Goal: Find specific page/section: Find specific page/section

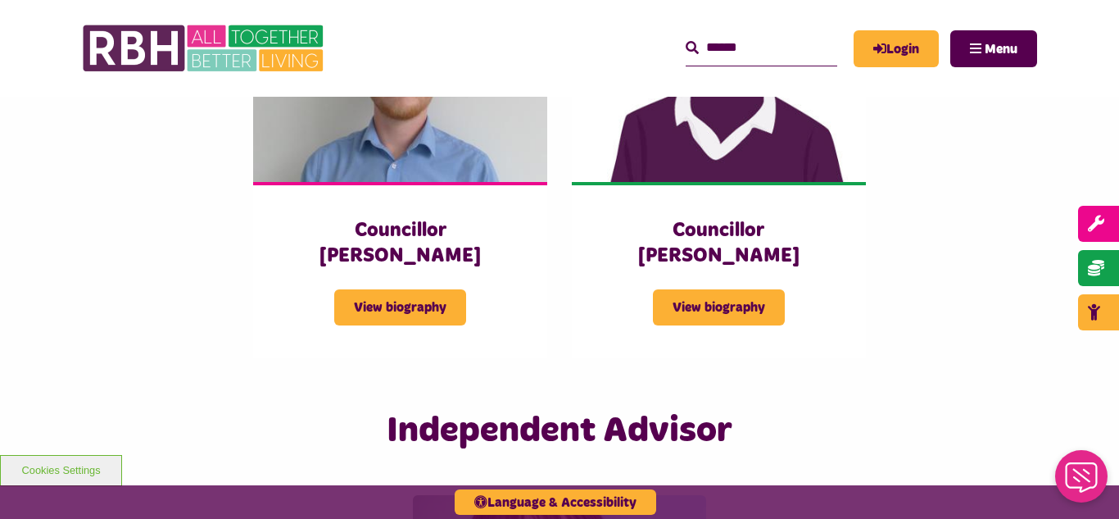
scroll to position [3702, 0]
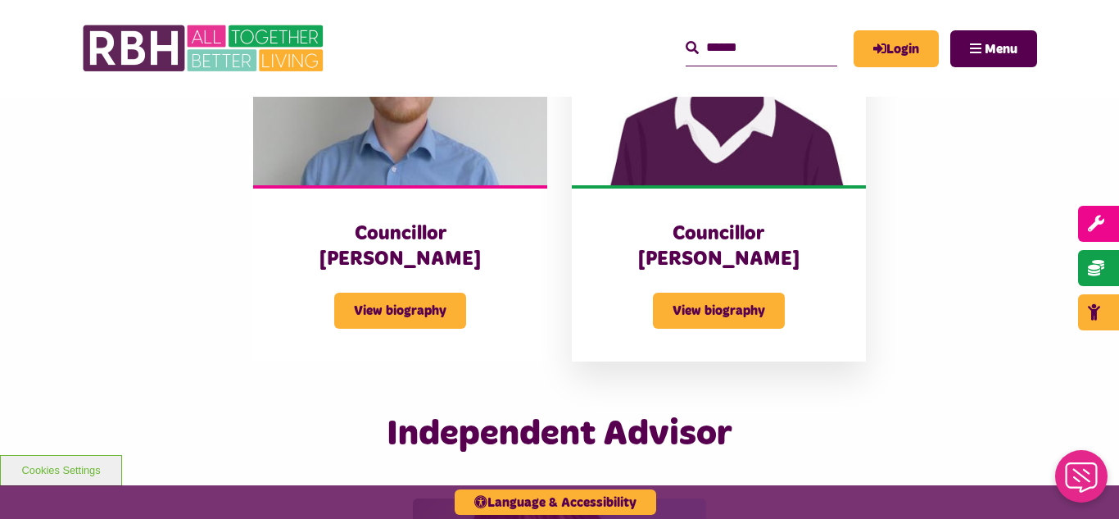
click at [740, 132] on img at bounding box center [719, 93] width 294 height 183
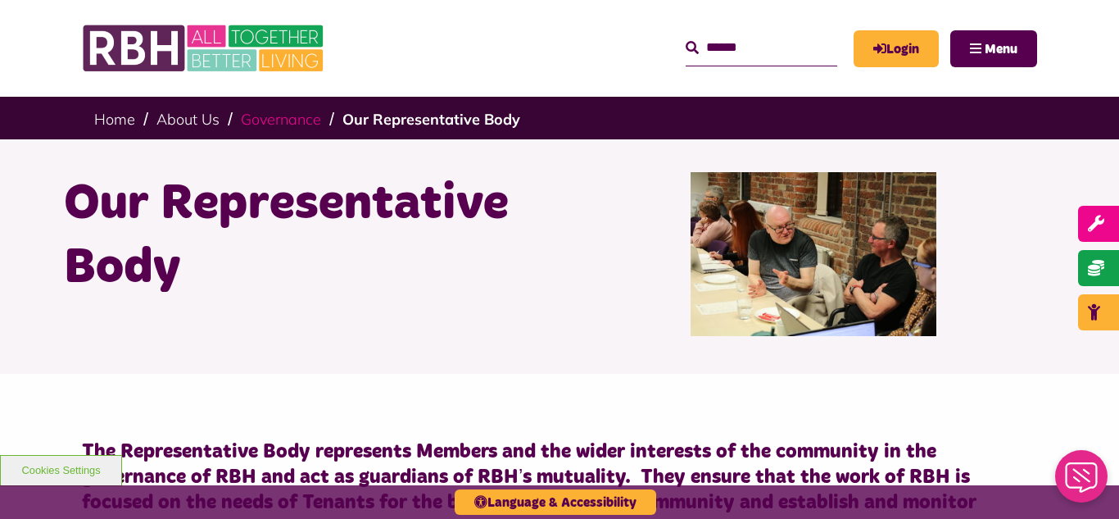
click at [281, 126] on link "Governance" at bounding box center [281, 119] width 80 height 19
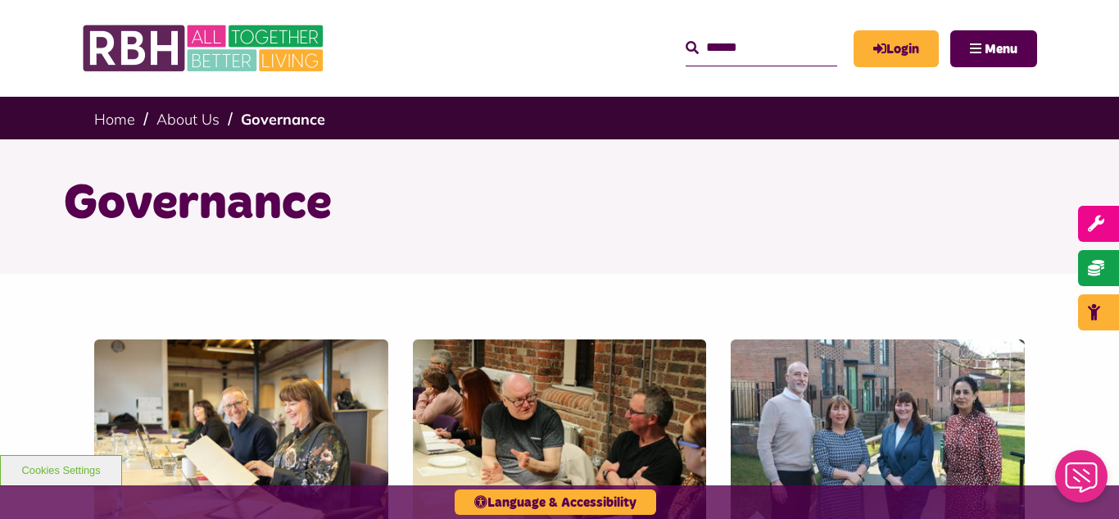
click at [39, 202] on div "Governance" at bounding box center [559, 206] width 1119 height 134
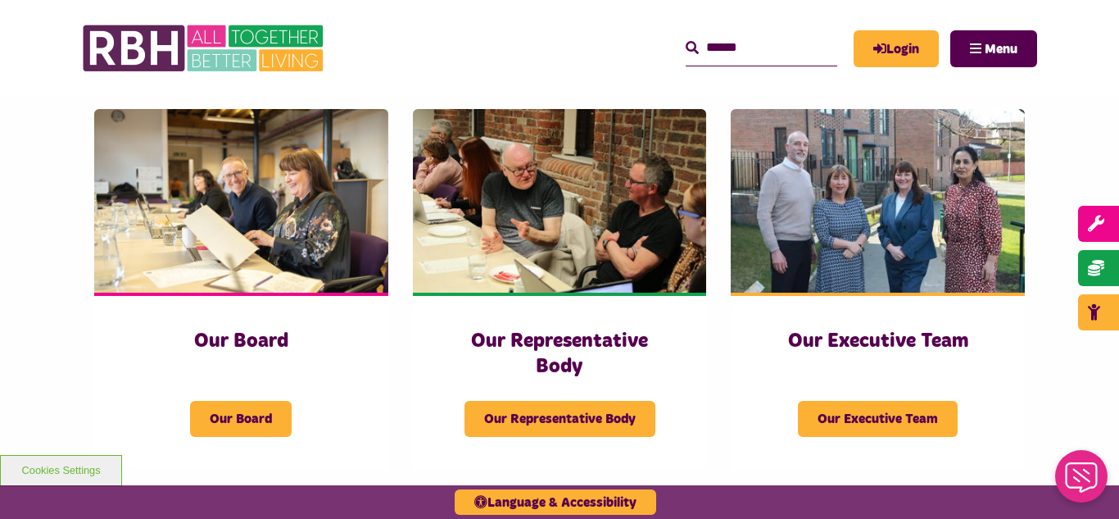
scroll to position [229, 0]
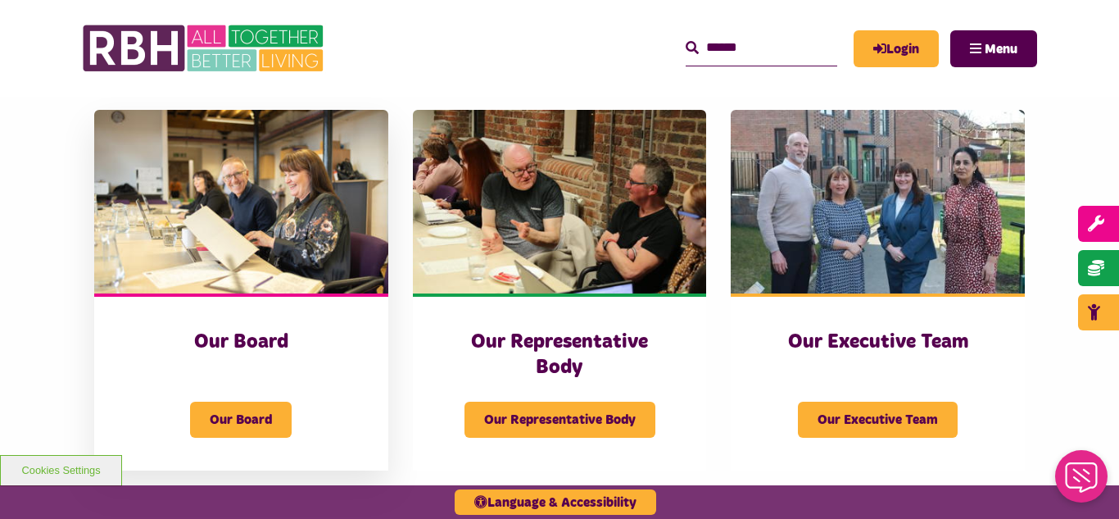
click at [306, 247] on img at bounding box center [241, 201] width 294 height 183
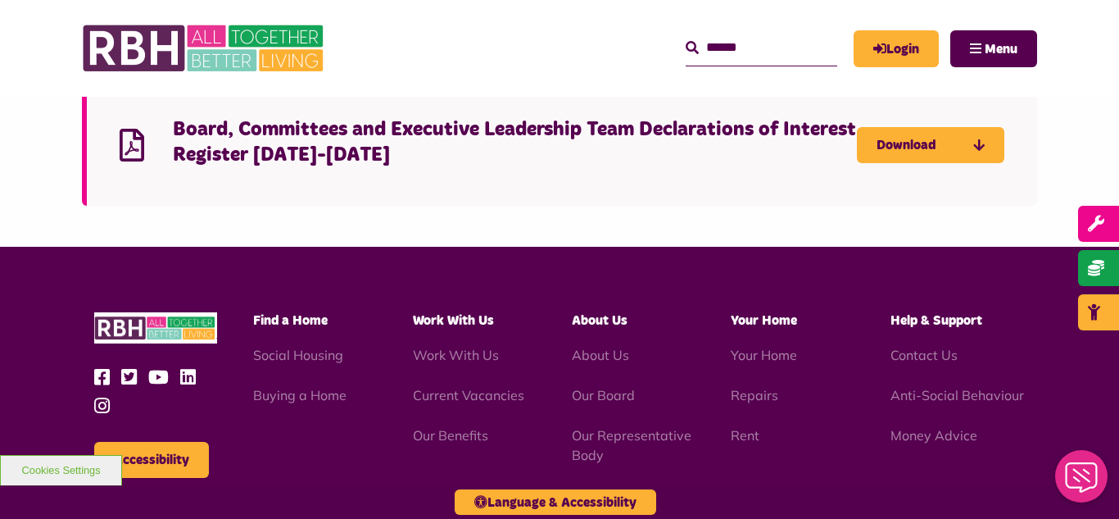
scroll to position [4128, 0]
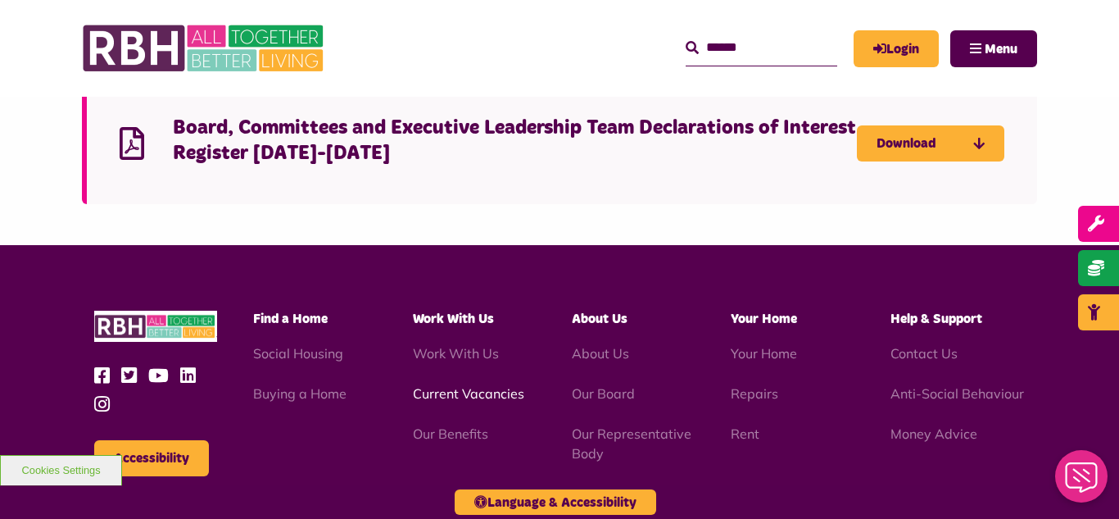
click at [456, 385] on link "Current Vacancies" at bounding box center [468, 393] width 111 height 16
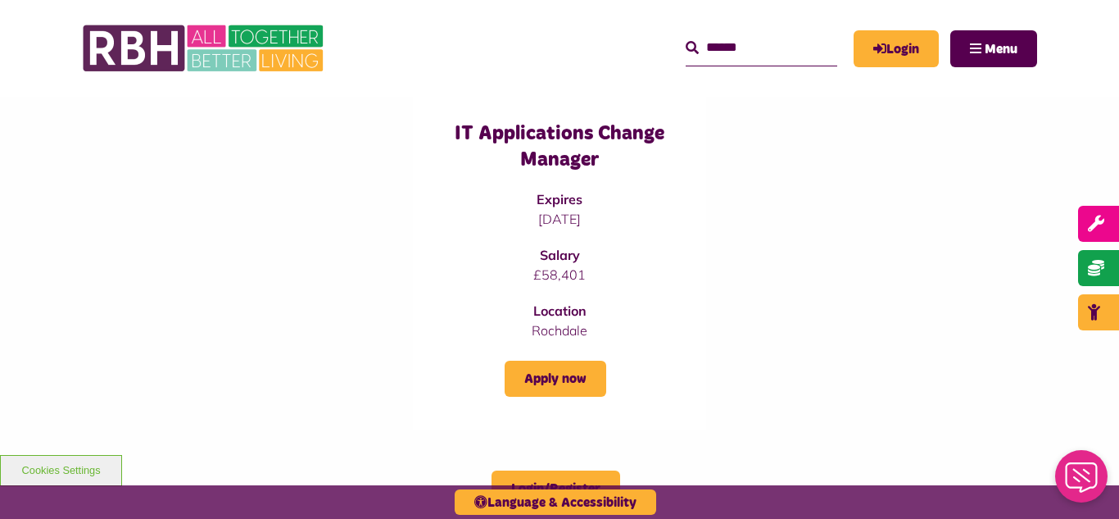
scroll to position [623, 0]
